Goal: Task Accomplishment & Management: Manage account settings

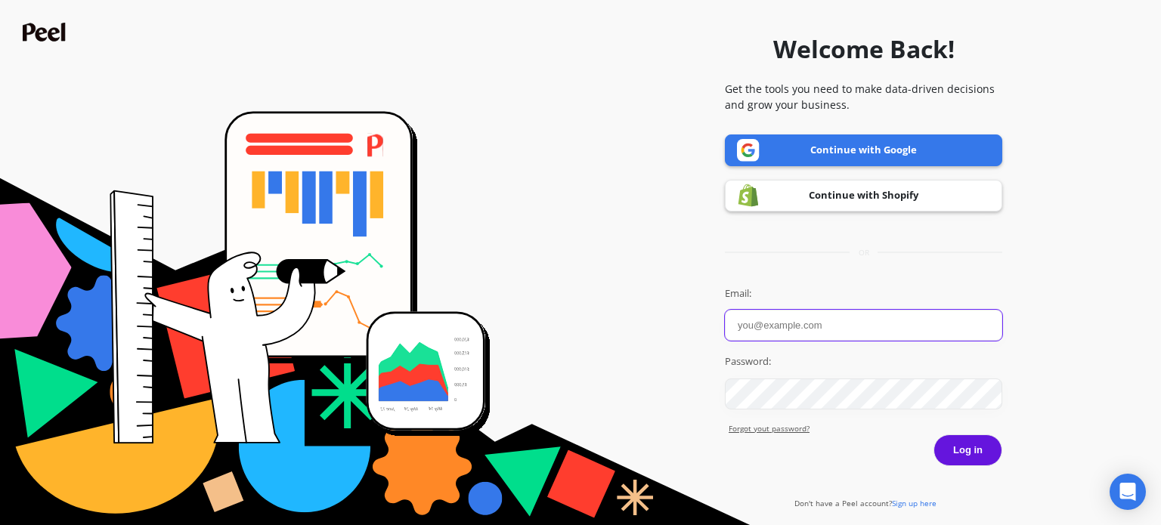
click at [782, 333] on input "Email:" at bounding box center [863, 325] width 277 height 31
paste input "[EMAIL_ADDRESS][DOMAIN_NAME]"
type input "[EMAIL_ADDRESS][DOMAIN_NAME]"
click at [945, 453] on button "Log in" at bounding box center [967, 451] width 69 height 32
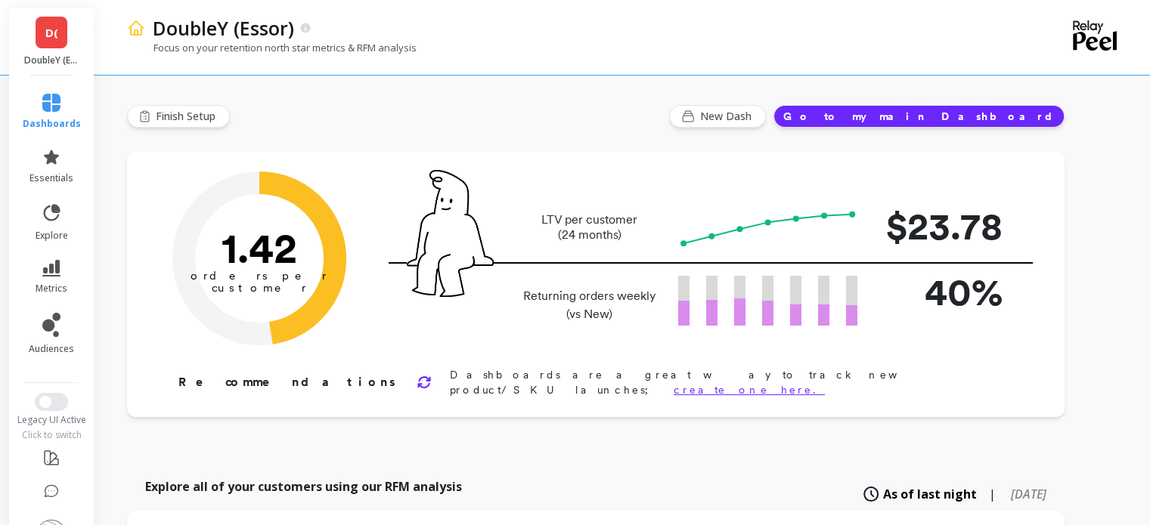
click at [45, 33] on span "D(" at bounding box center [51, 32] width 13 height 17
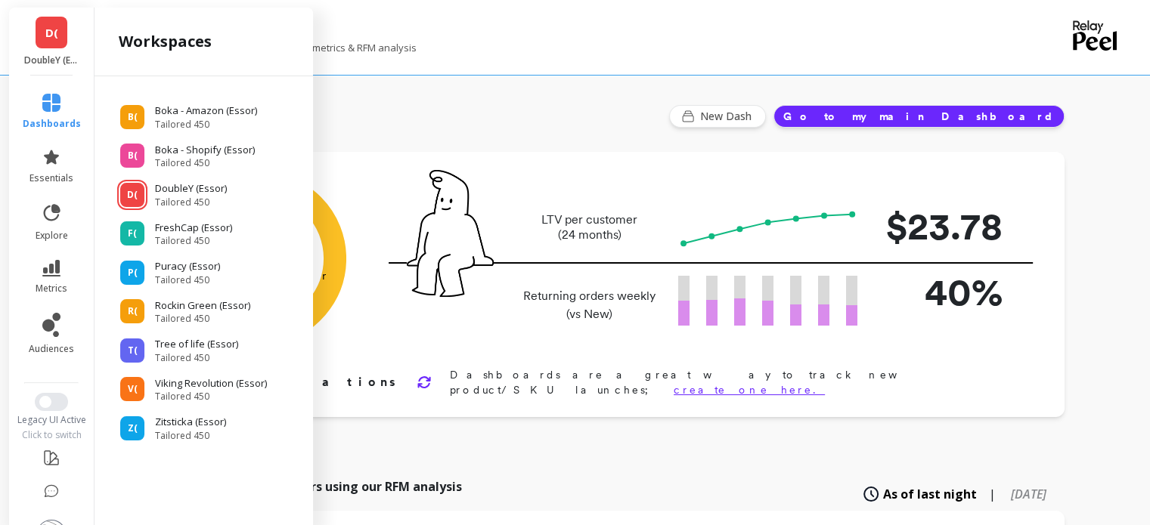
click at [607, 120] on div "Finish Setup New Dash Go to my main Dashboard" at bounding box center [595, 116] width 937 height 23
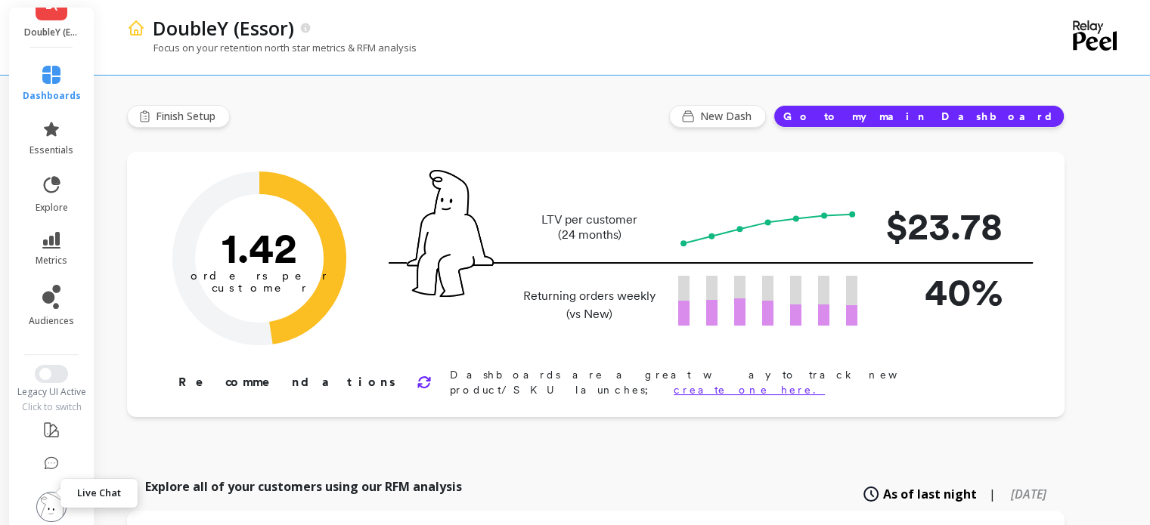
scroll to position [43, 0]
click at [53, 490] on img at bounding box center [51, 505] width 30 height 30
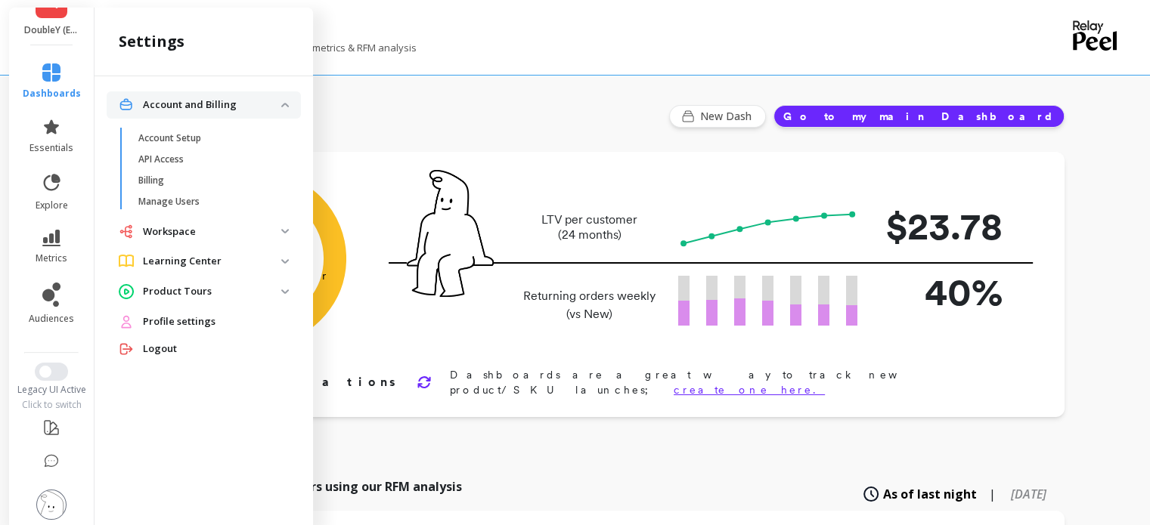
click at [184, 218] on span "Workspace" at bounding box center [204, 231] width 194 height 27
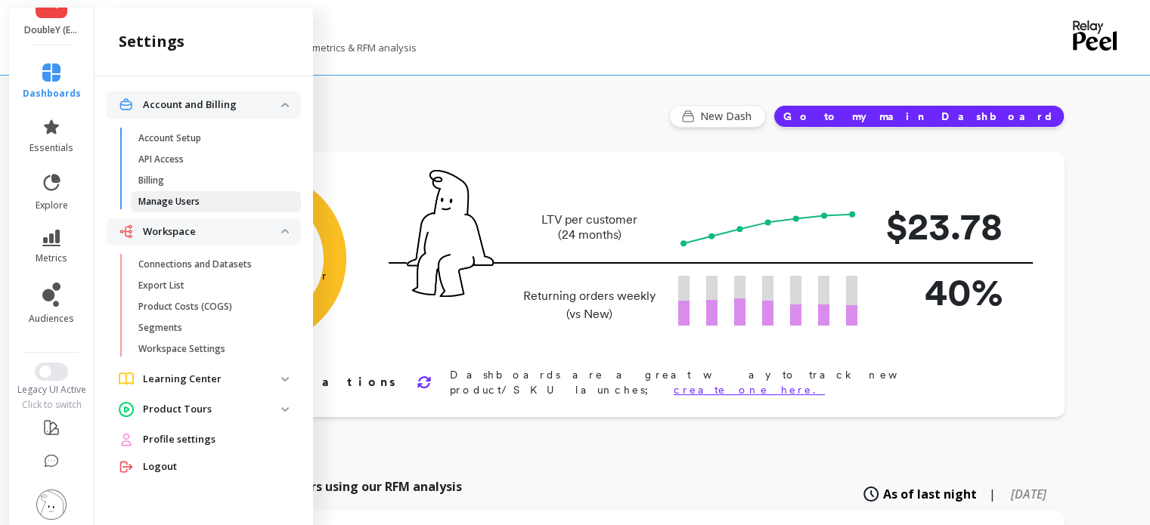
click at [179, 199] on p "Manage Users" at bounding box center [168, 202] width 61 height 12
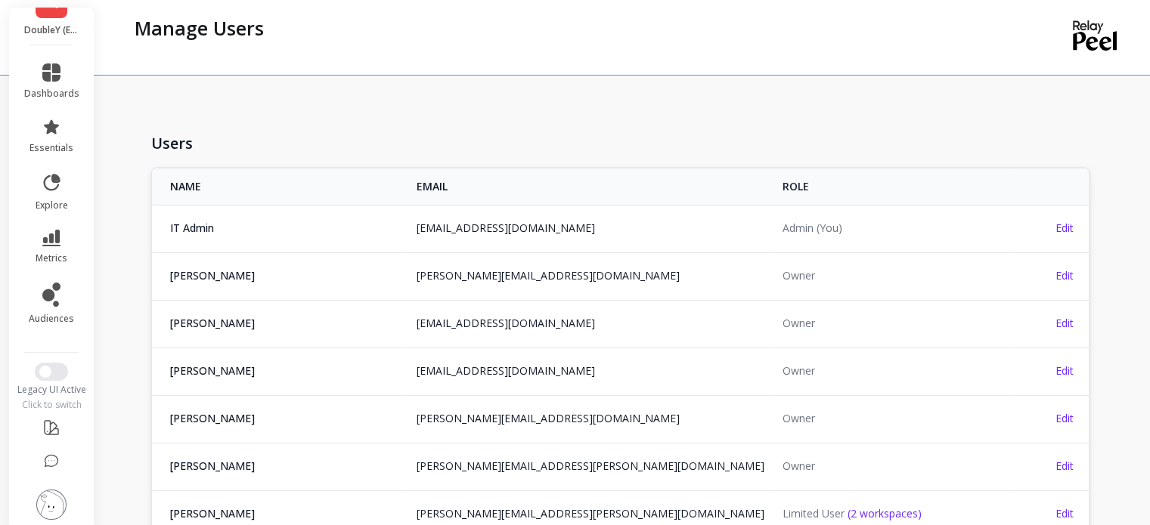
click at [54, 500] on img at bounding box center [51, 505] width 30 height 30
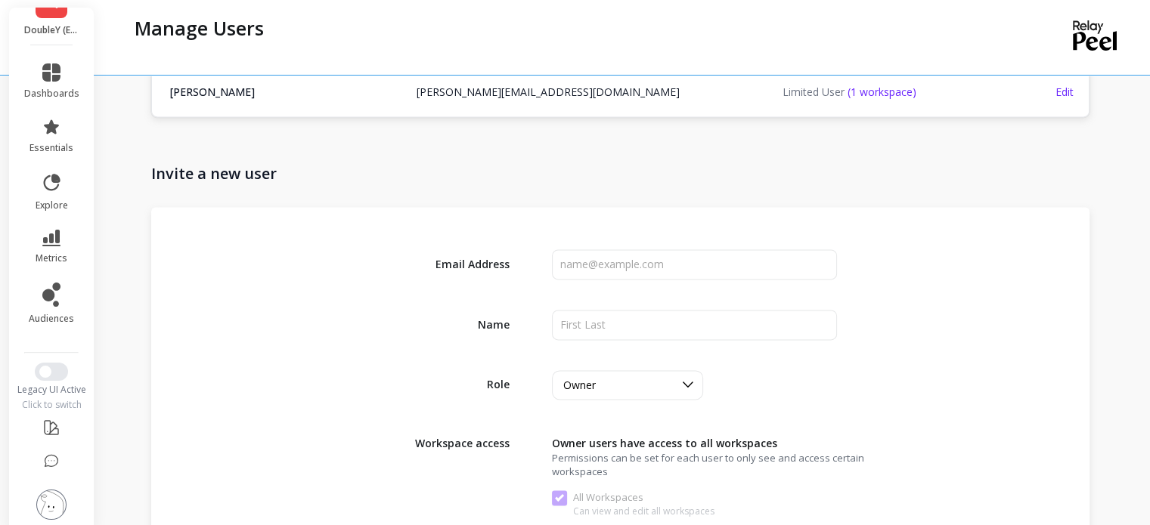
scroll to position [2116, 0]
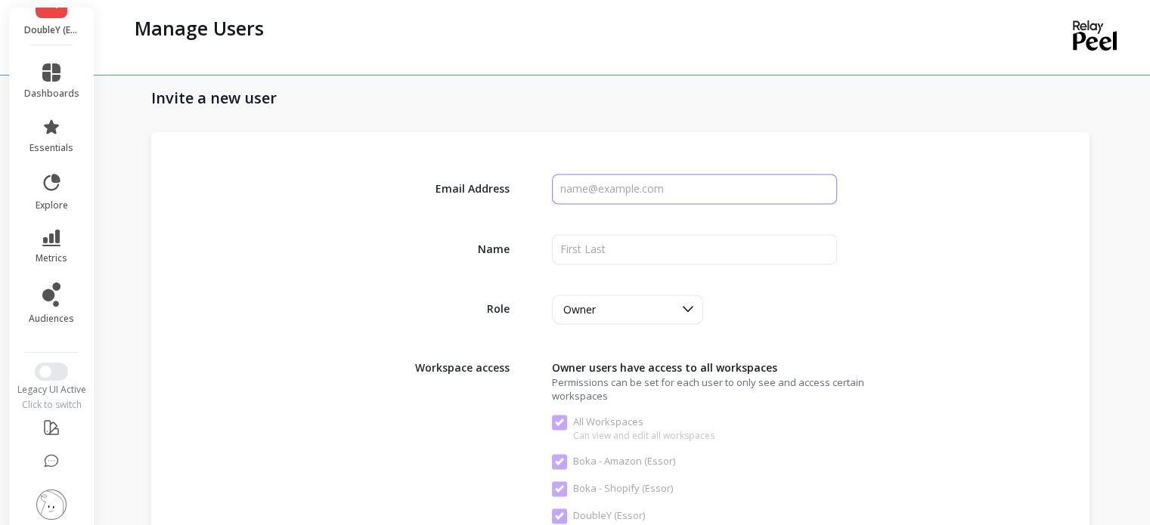
click at [647, 184] on input "input" at bounding box center [694, 189] width 284 height 30
click at [590, 193] on input "input" at bounding box center [694, 189] width 284 height 30
paste input "[EMAIL_ADDRESS][DOMAIN_NAME]"
type input "[EMAIL_ADDRESS][DOMAIN_NAME]"
click at [593, 246] on input "input" at bounding box center [694, 249] width 284 height 30
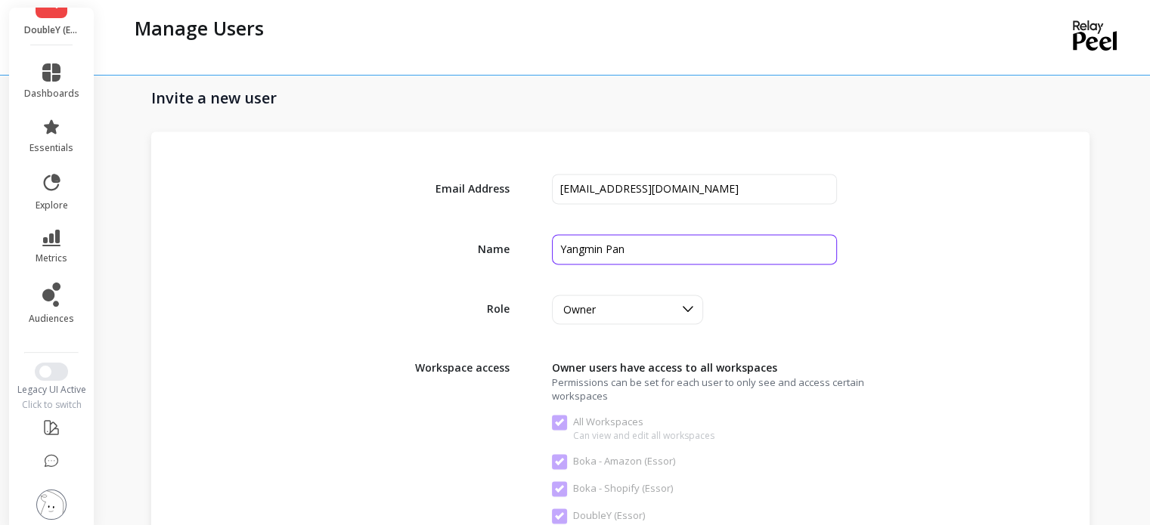
type input "Yangmin Pan"
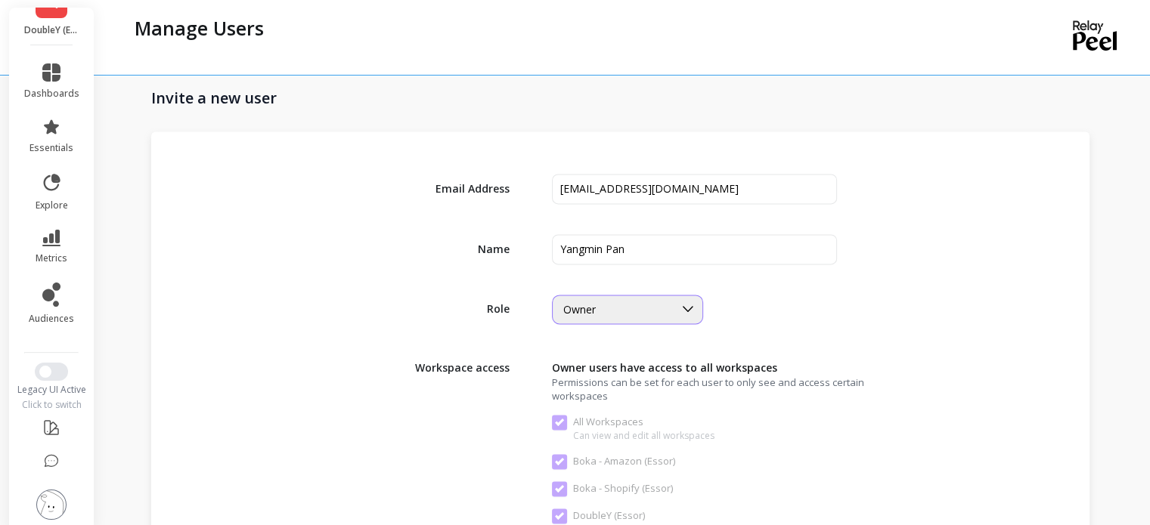
click at [657, 302] on div "Owner" at bounding box center [618, 309] width 110 height 14
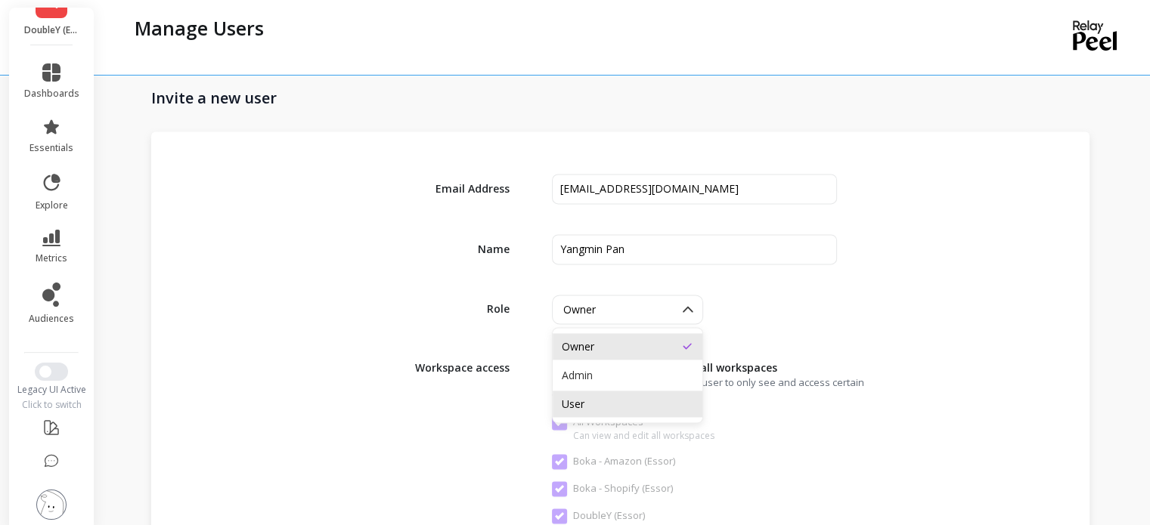
click at [603, 399] on div "User" at bounding box center [628, 404] width 132 height 14
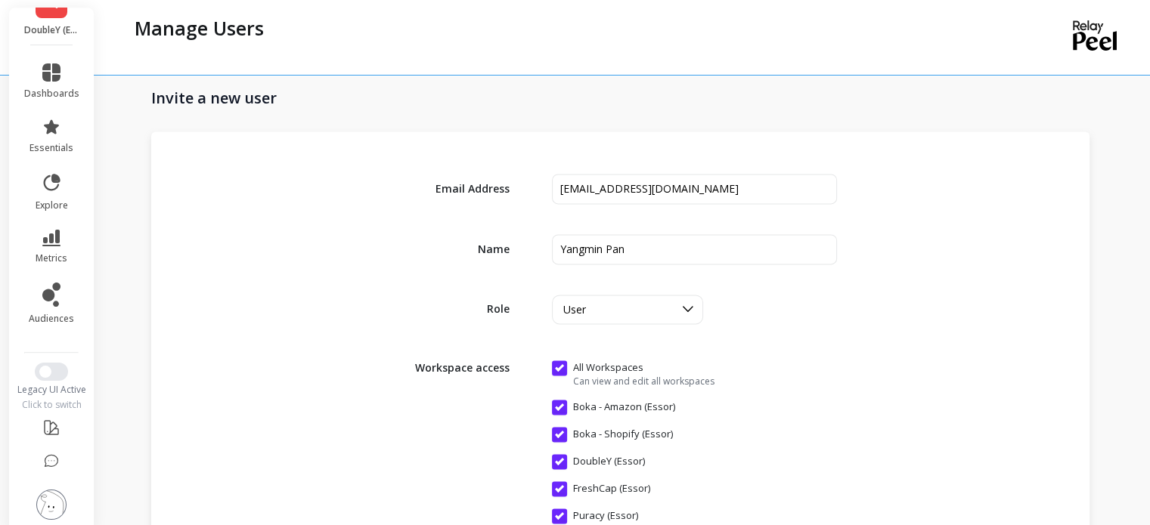
drag, startPoint x: 926, startPoint y: 302, endPoint x: 933, endPoint y: 292, distance: 11.9
click at [929, 302] on div "Role option User, selected. User" at bounding box center [619, 309] width 853 height 29
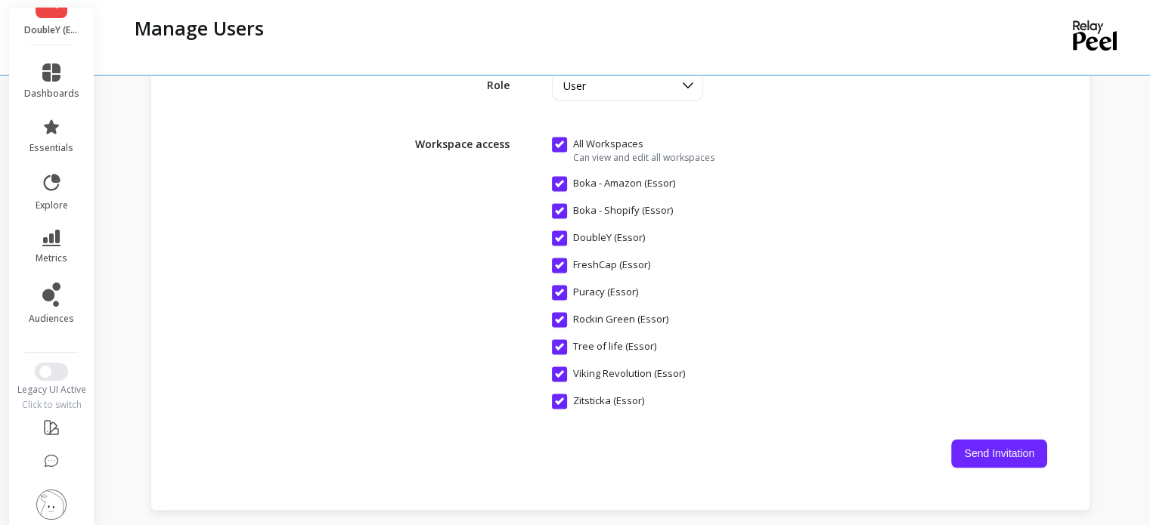
scroll to position [2343, 0]
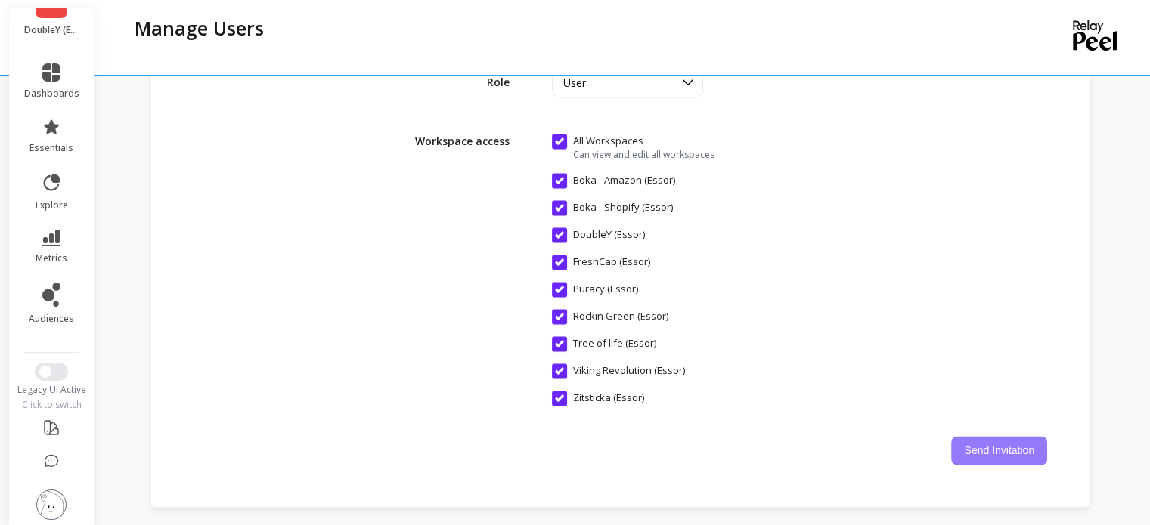
click at [1011, 441] on button "Send Invitation" at bounding box center [999, 450] width 96 height 29
checkbox Workspaces "false"
checkbox \(Essor\) "false"
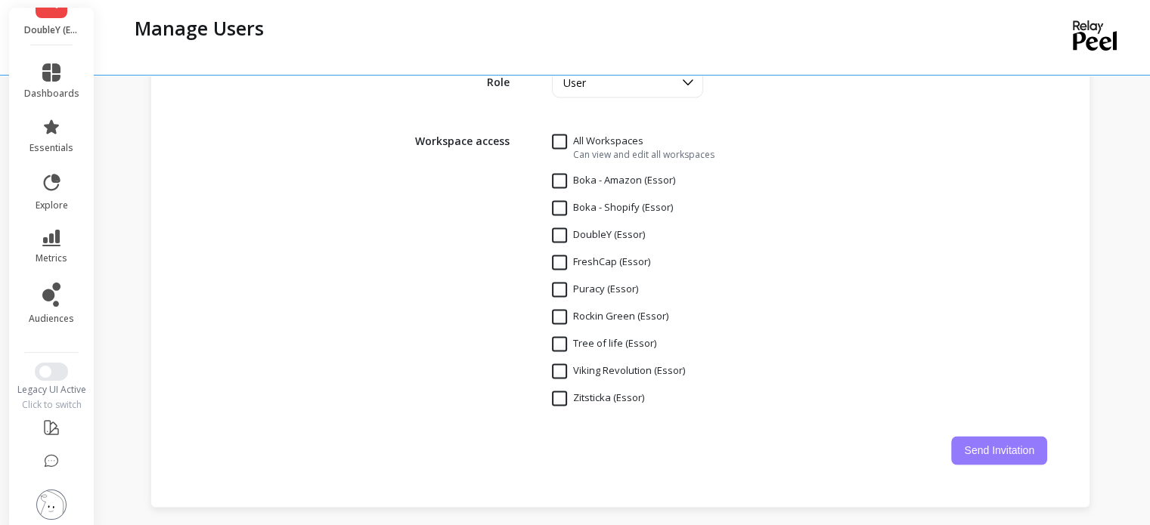
checkbox \(Essor\) "false"
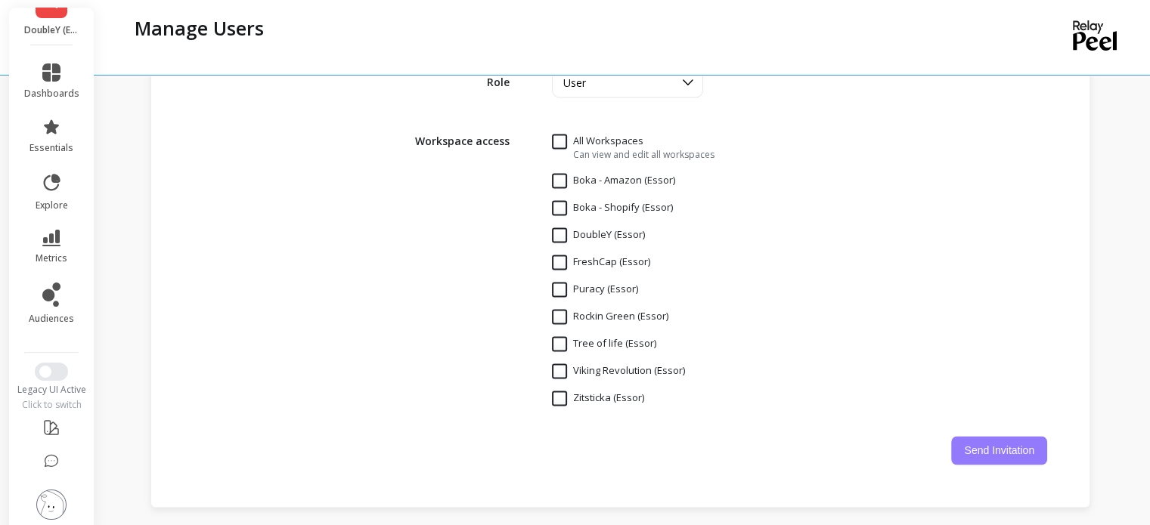
checkbox \(Essor\) "false"
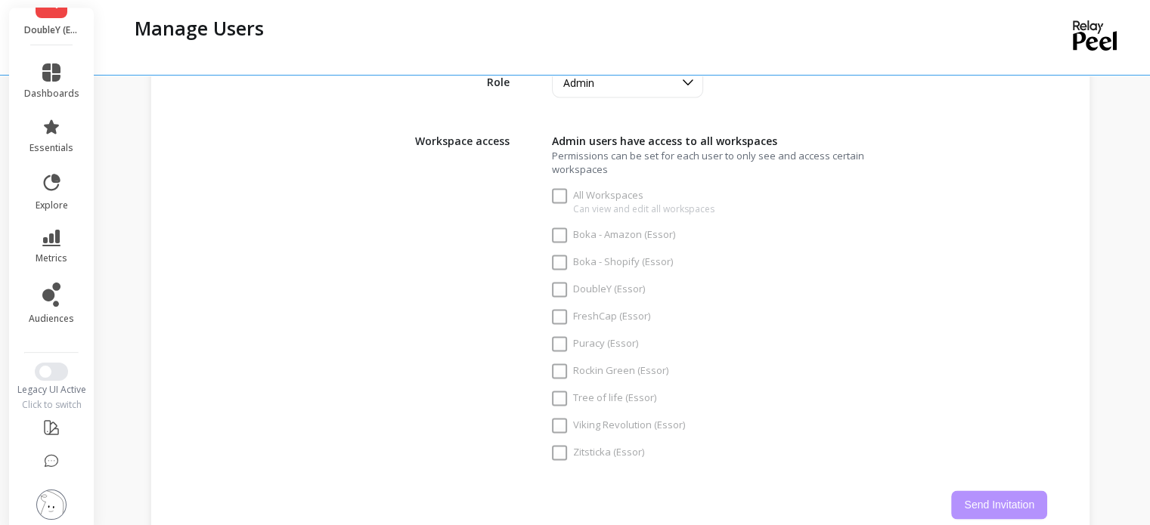
checkbox Workspaces "true"
checkbox \(Essor\) "true"
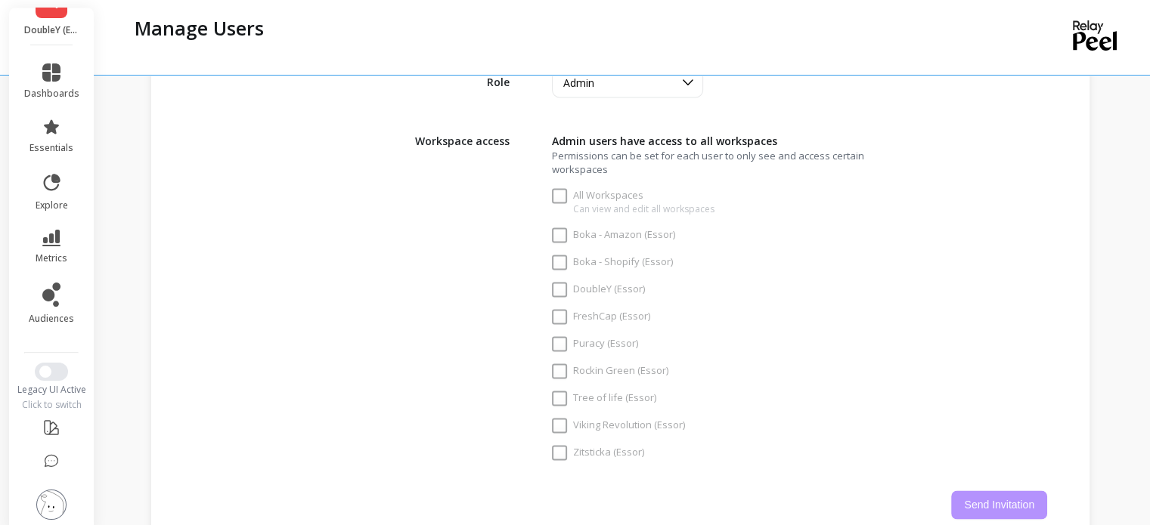
checkbox \(Essor\) "true"
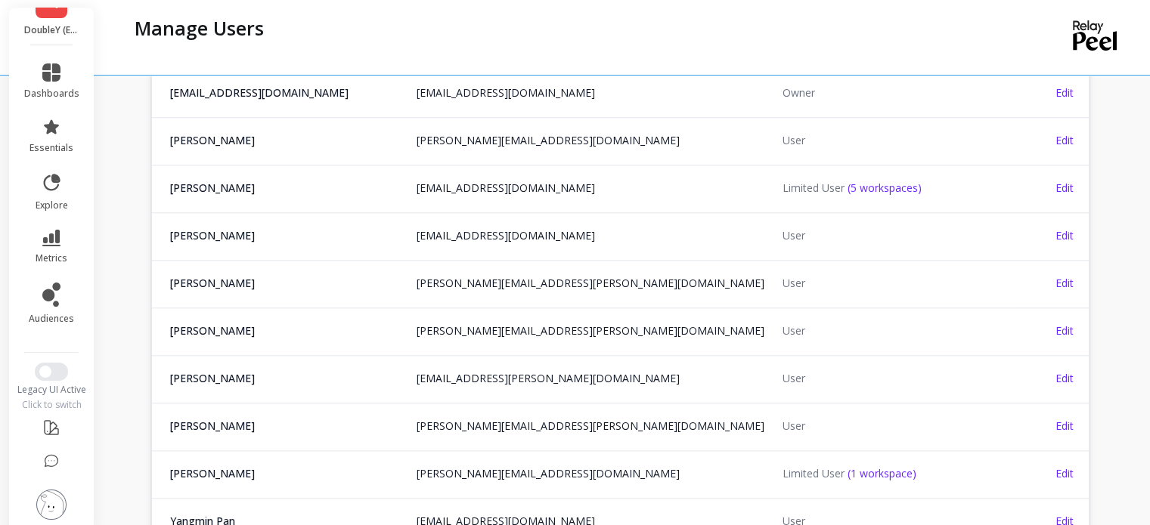
scroll to position [1537, 0]
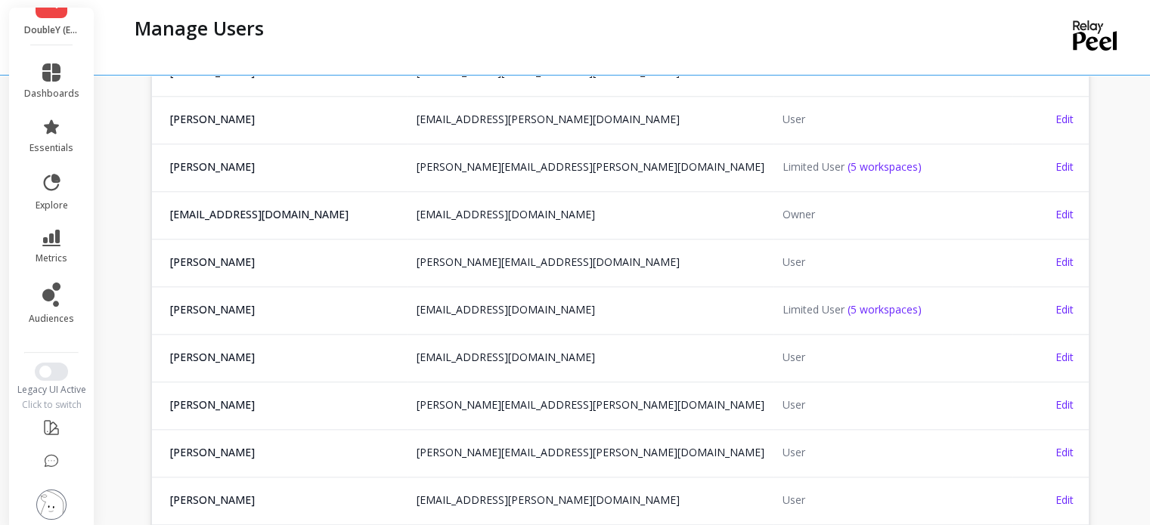
click at [42, 495] on img at bounding box center [51, 505] width 30 height 30
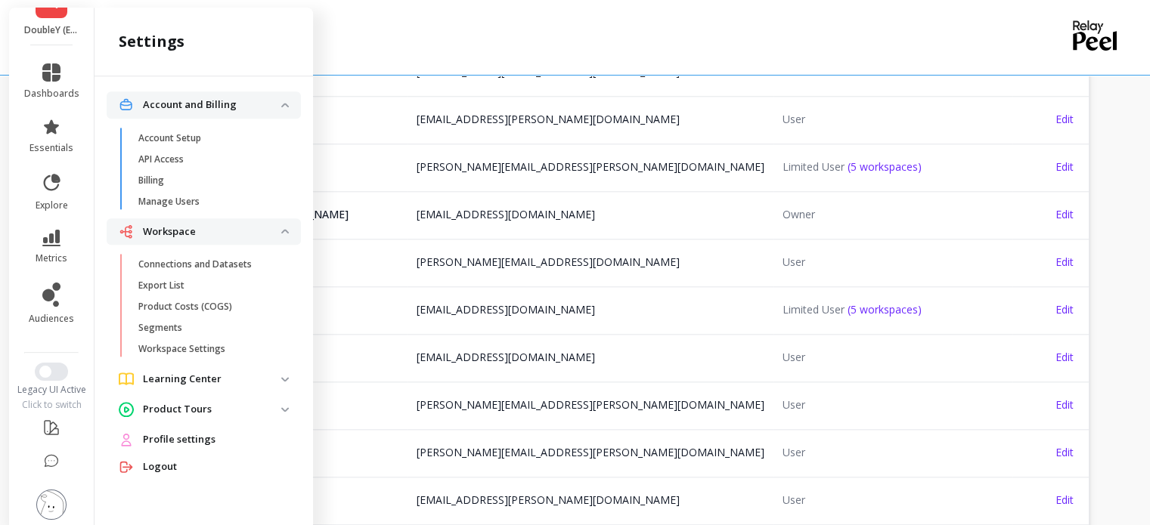
click at [196, 440] on span "Profile settings" at bounding box center [179, 439] width 73 height 15
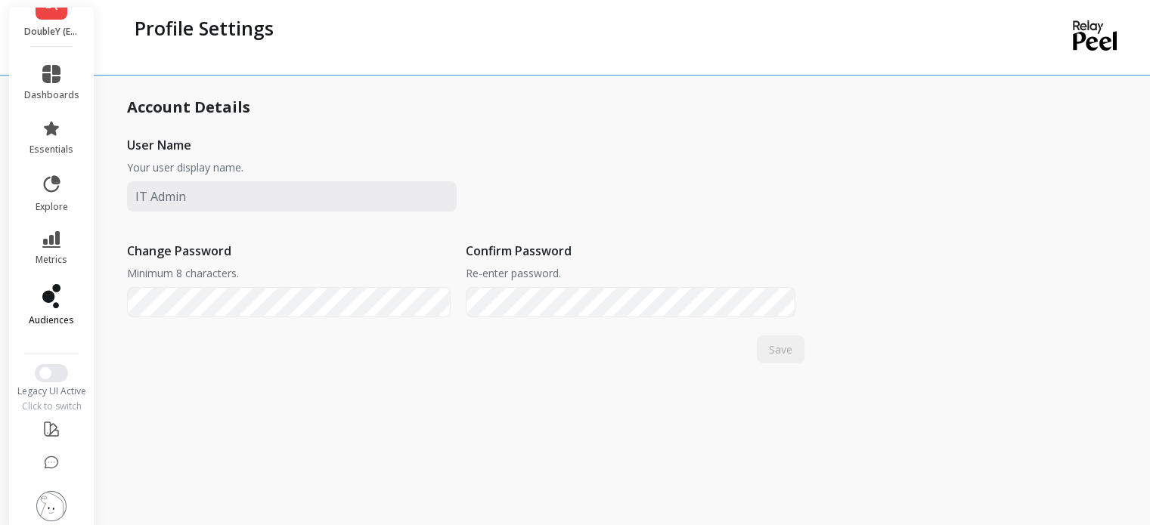
scroll to position [43, 0]
click at [45, 498] on img at bounding box center [51, 505] width 30 height 30
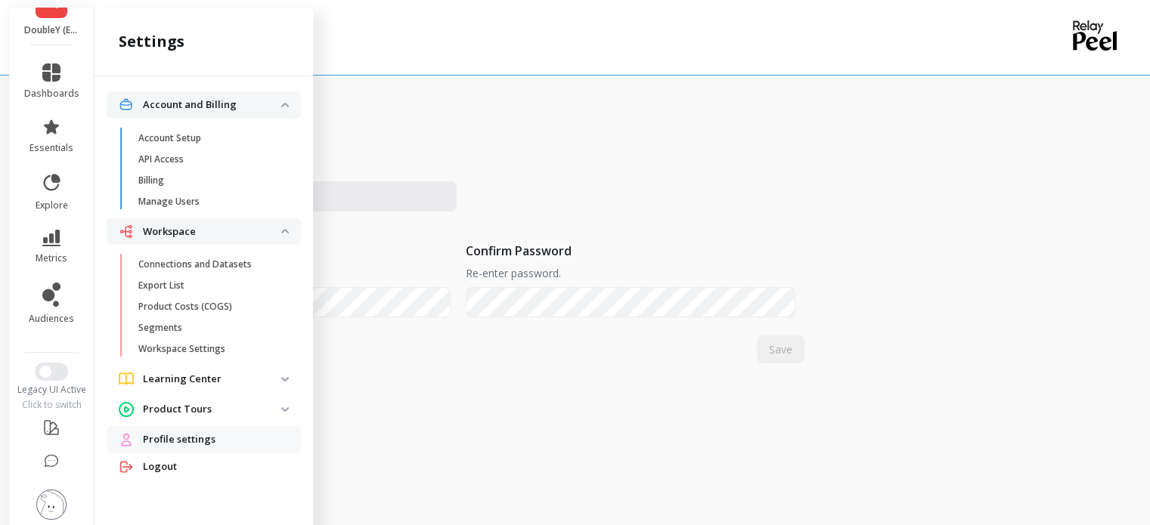
click at [172, 467] on span "Logout" at bounding box center [160, 467] width 34 height 15
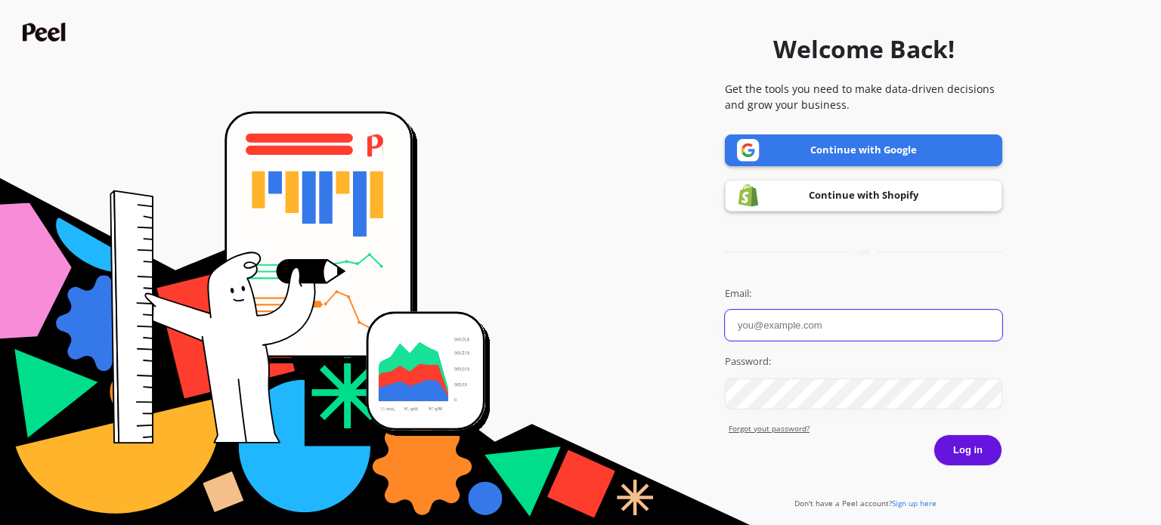
click at [816, 330] on input "Email:" at bounding box center [863, 325] width 277 height 31
paste input "peel.insights@goessor.com"
type input "peel.insights@goessor.com"
click at [976, 451] on button "Log in" at bounding box center [967, 451] width 69 height 32
